Goal: Information Seeking & Learning: Learn about a topic

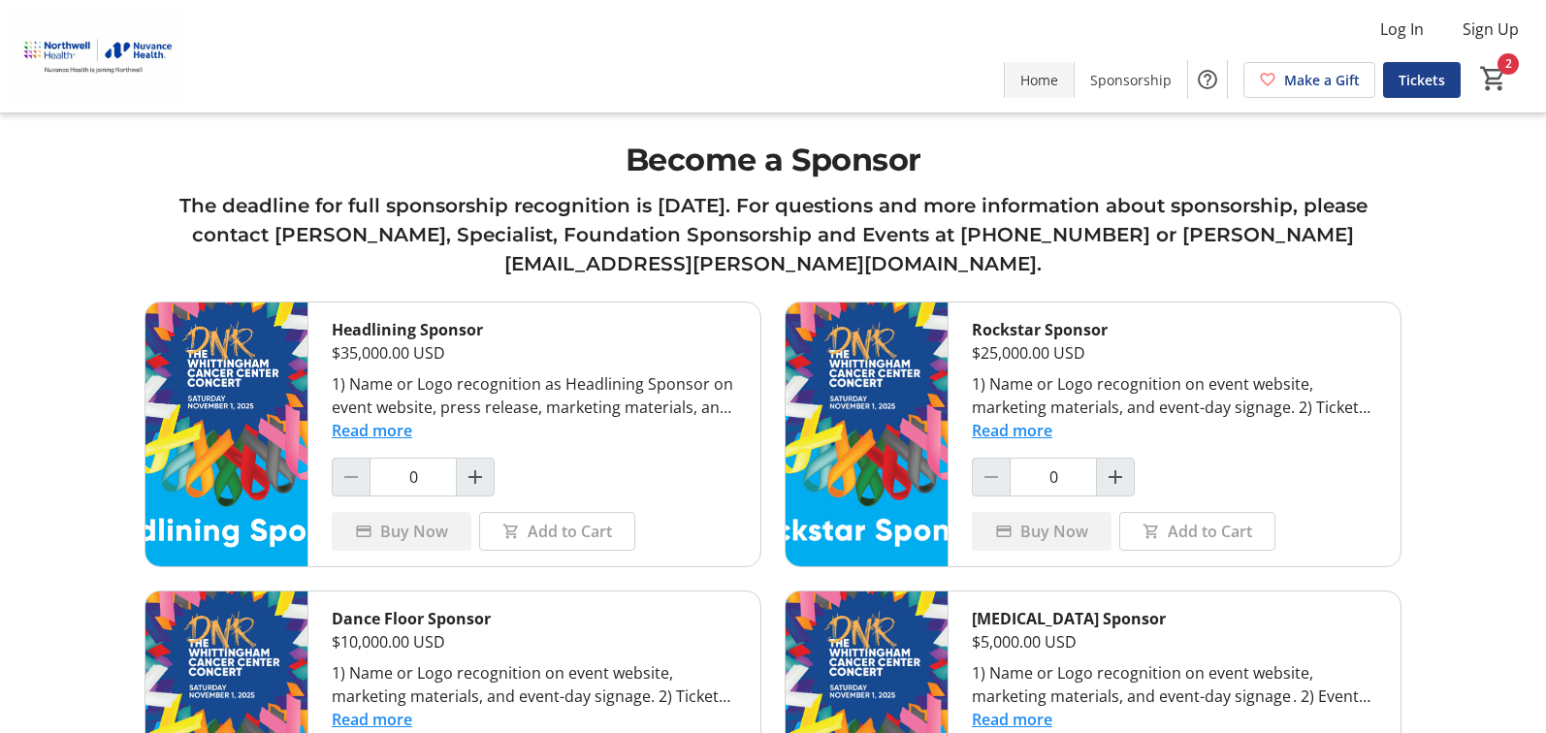
click at [1050, 85] on span "Home" at bounding box center [1039, 80] width 38 height 20
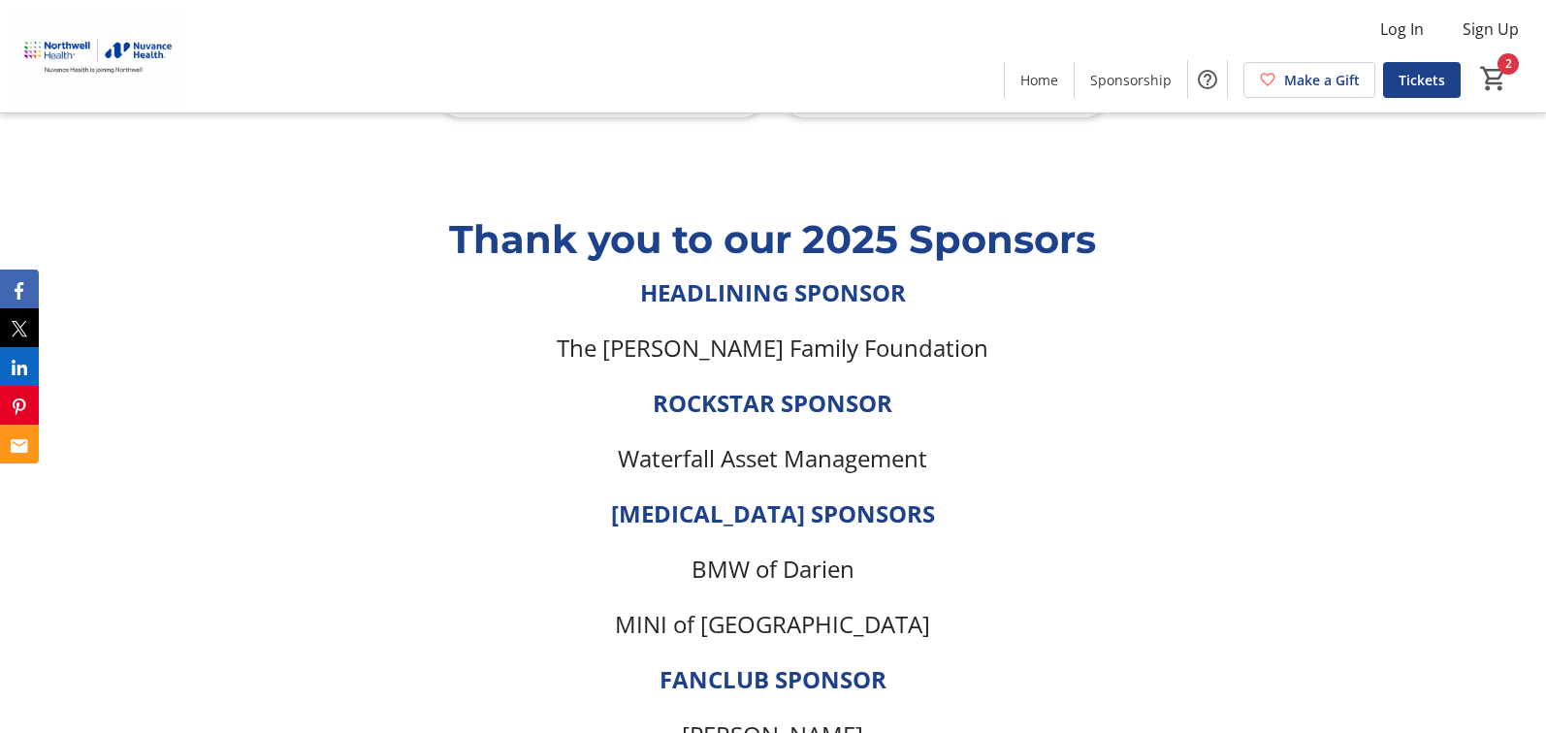
scroll to position [3394, 0]
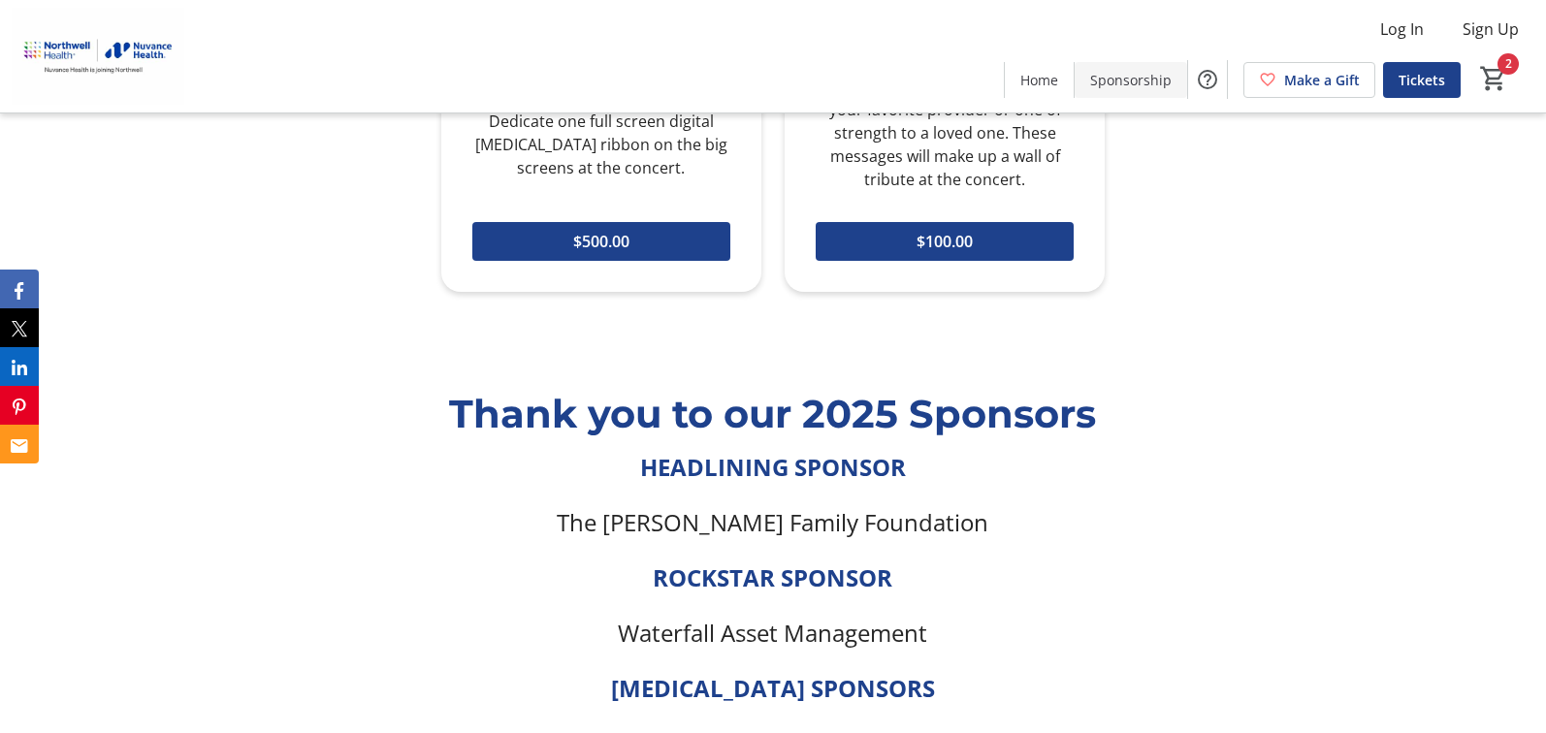
click at [1086, 77] on span at bounding box center [1130, 79] width 112 height 47
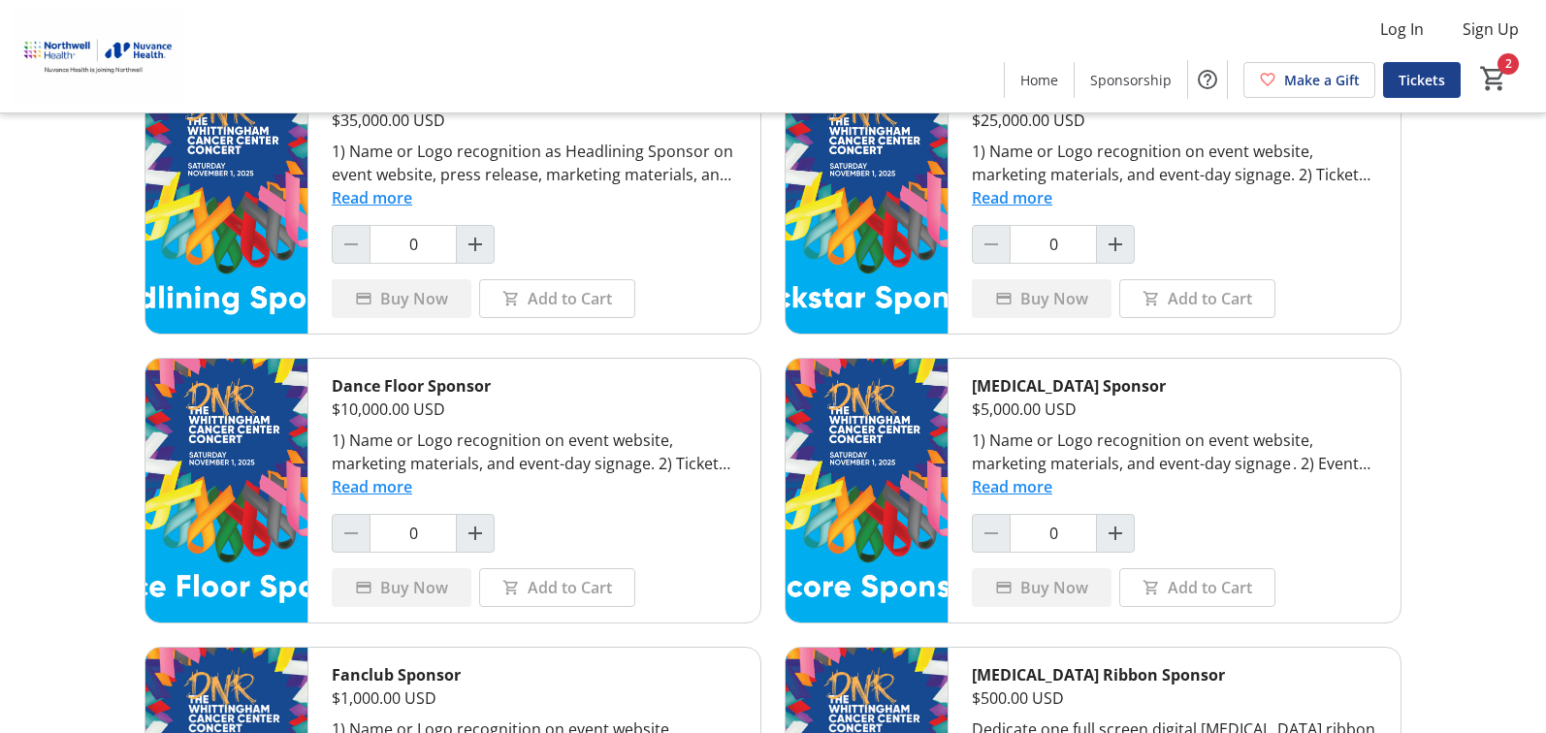
scroll to position [162, 0]
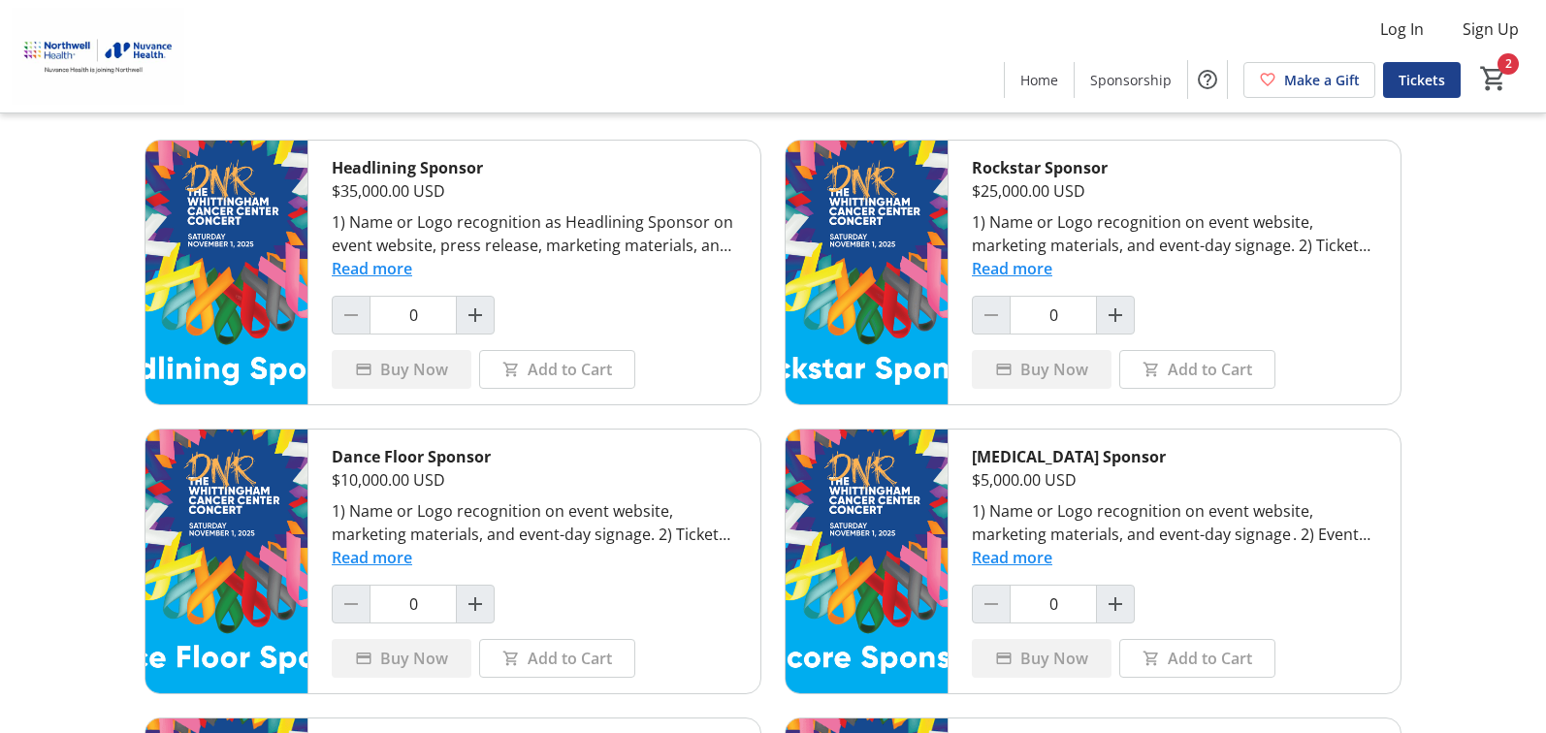
click at [1036, 267] on button "Read more" at bounding box center [1012, 268] width 80 height 23
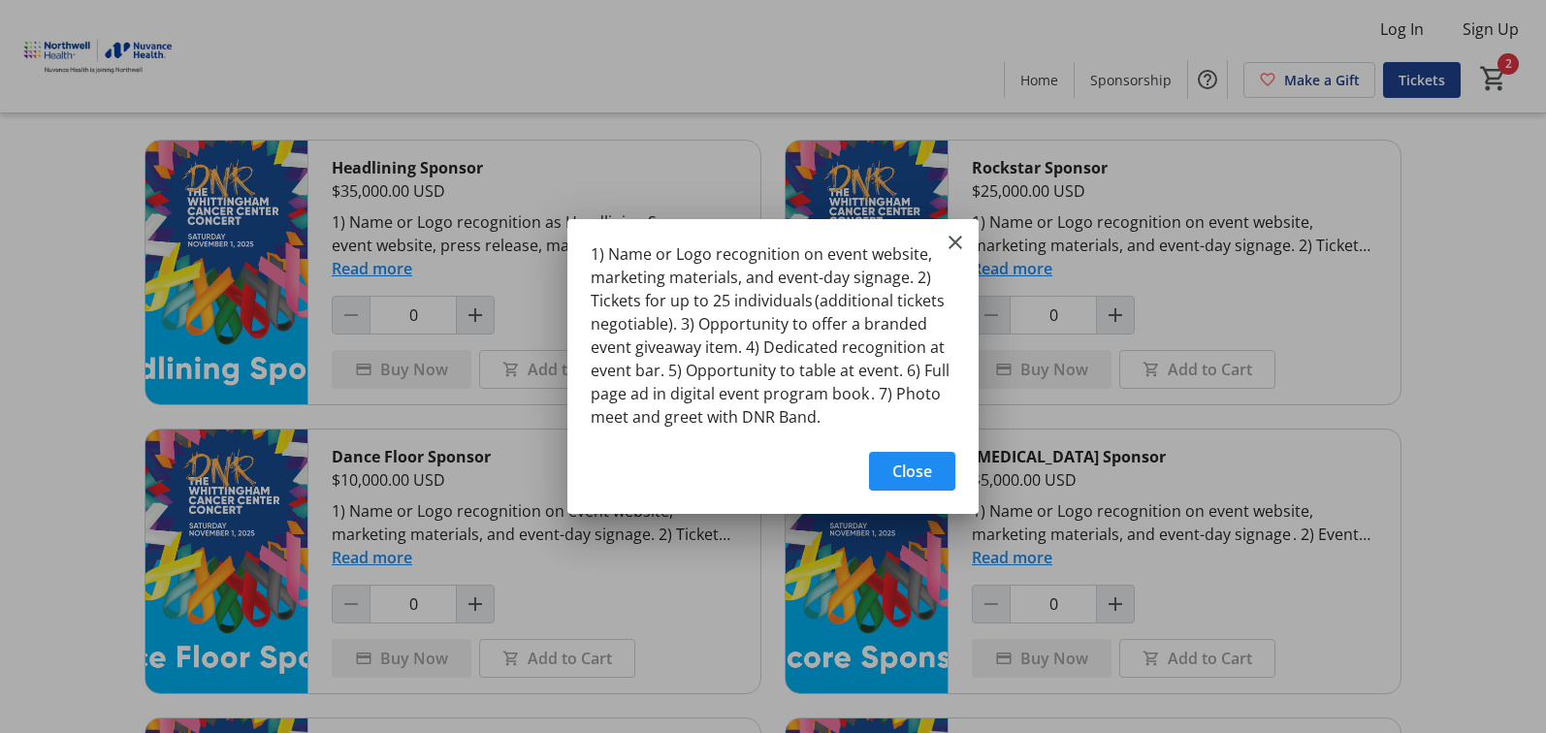
scroll to position [0, 0]
click at [955, 245] on mat-icon "Close" at bounding box center [954, 242] width 23 height 23
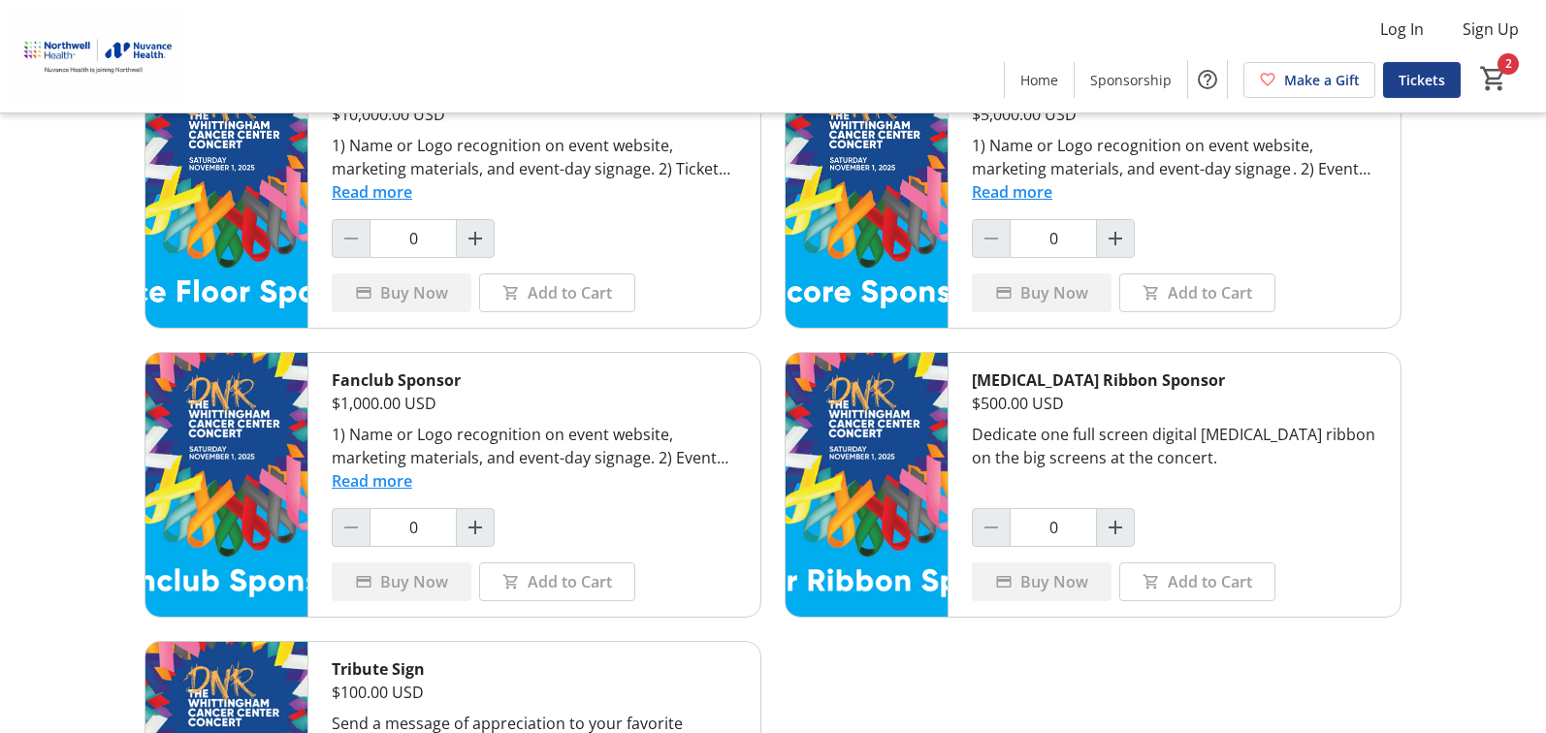
scroll to position [647, 0]
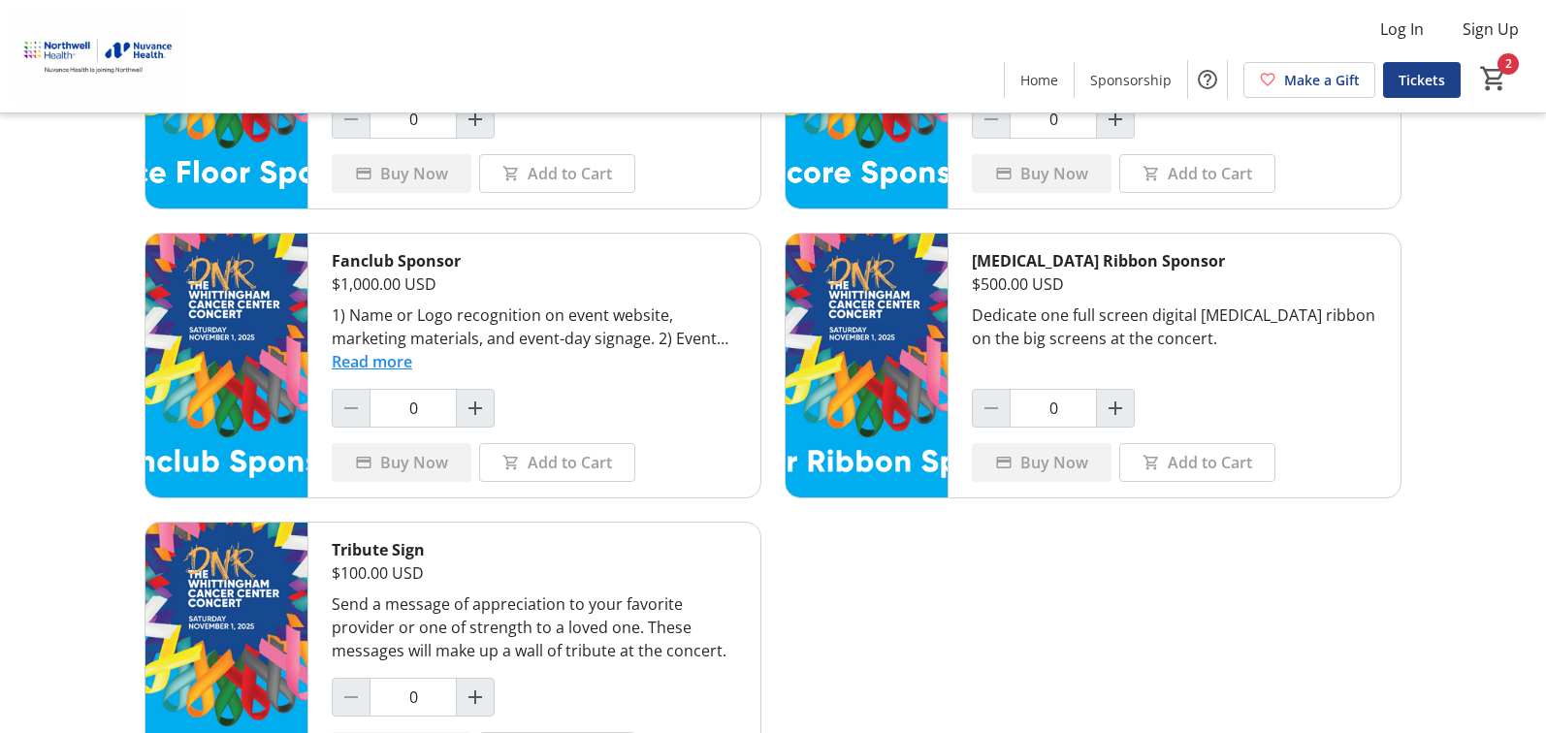
click at [1122, 319] on div "Dedicate one full screen digital [MEDICAL_DATA] ribbon on the big screens at th…" at bounding box center [1174, 326] width 405 height 47
click at [1186, 343] on div "Dedicate one full screen digital [MEDICAL_DATA] ribbon on the big screens at th…" at bounding box center [1174, 326] width 405 height 47
